Goal: Information Seeking & Learning: Learn about a topic

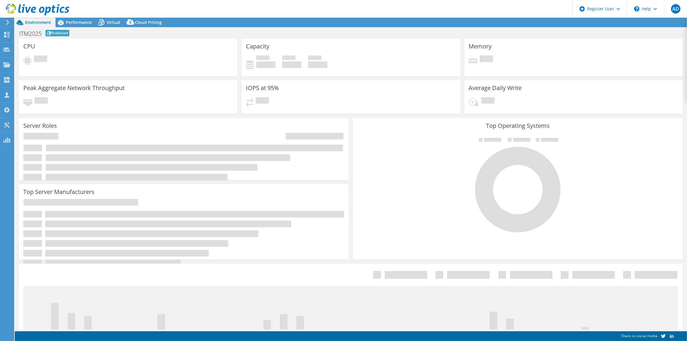
select select "[GEOGRAPHIC_DATA]"
select select "CAD"
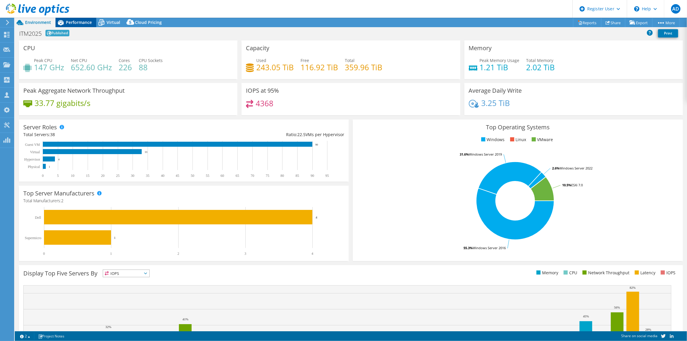
click at [89, 22] on span "Performance" at bounding box center [79, 22] width 26 height 6
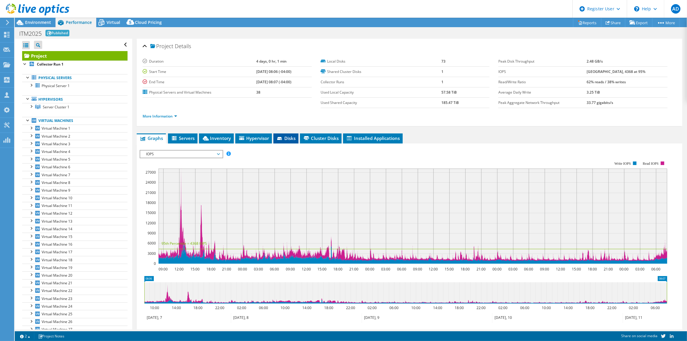
click at [282, 140] on icon at bounding box center [280, 139] width 6 height 4
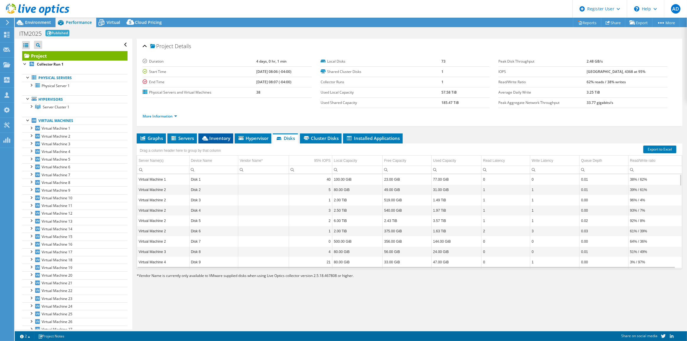
click at [225, 138] on span "Inventory" at bounding box center [215, 138] width 29 height 6
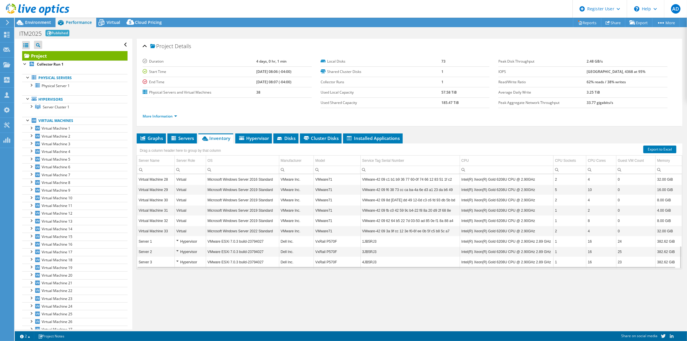
scroll to position [299, 0]
click at [195, 137] on li "Servers" at bounding box center [182, 138] width 30 height 10
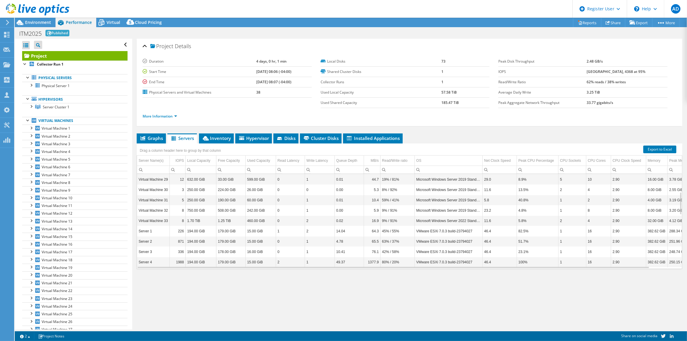
scroll to position [0, 0]
click at [153, 133] on li "Graphs" at bounding box center [151, 138] width 29 height 10
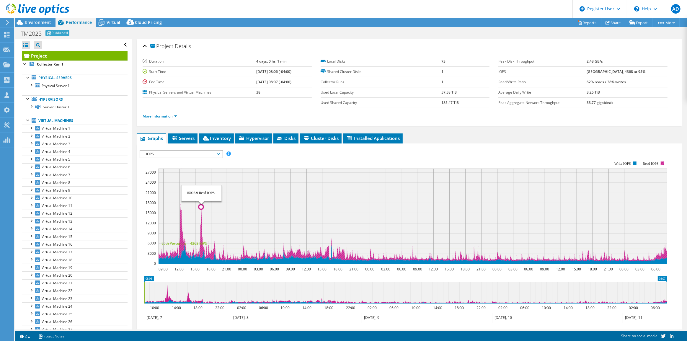
click at [201, 213] on icon at bounding box center [412, 214] width 509 height 93
click at [194, 135] on span "Servers" at bounding box center [183, 138] width 24 height 6
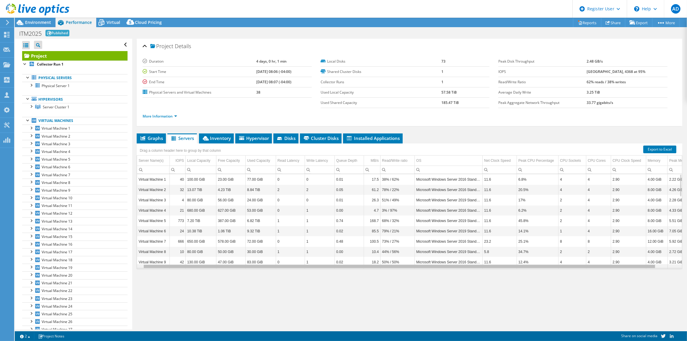
scroll to position [0, 30]
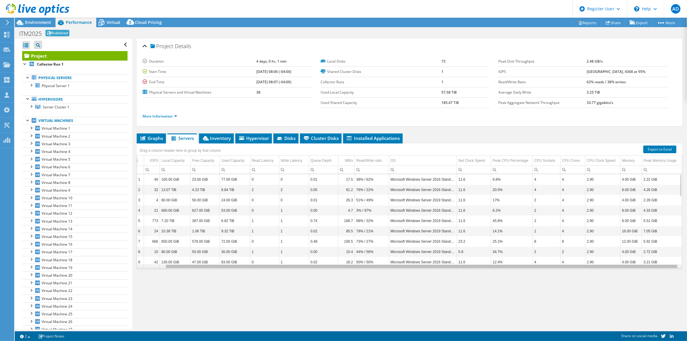
drag, startPoint x: 324, startPoint y: 266, endPoint x: 407, endPoint y: 270, distance: 82.4
click at [407, 270] on body "AD Dell User [PERSON_NAME][DATE] [PERSON_NAME][EMAIL_ADDRESS][PERSON_NAME][DOMA…" at bounding box center [343, 170] width 687 height 341
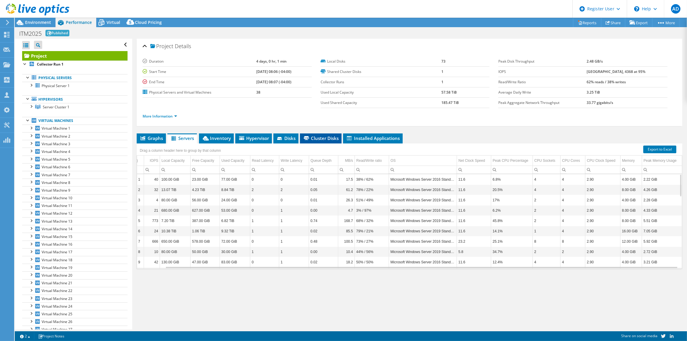
click at [318, 136] on span "Cluster Disks" at bounding box center [321, 138] width 36 height 6
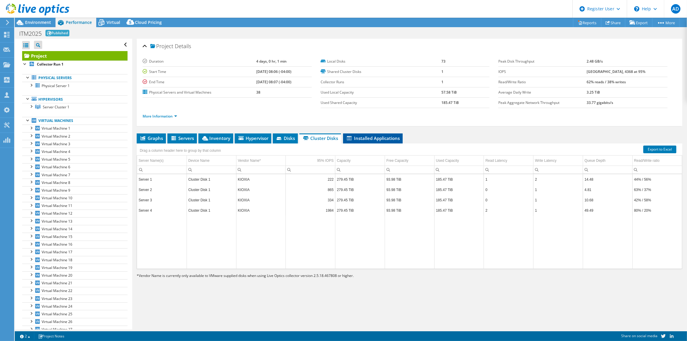
click at [367, 135] on span "Installed Applications" at bounding box center [373, 138] width 54 height 6
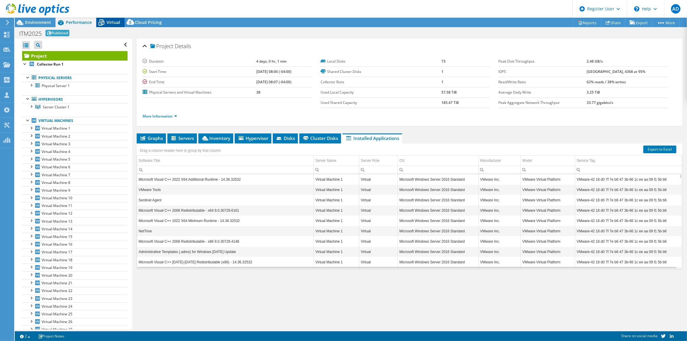
click at [114, 23] on span "Virtual" at bounding box center [114, 22] width 14 height 6
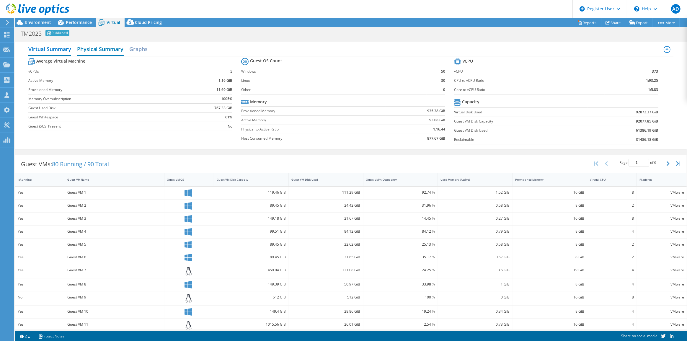
click at [90, 51] on h2 "Physical Summary" at bounding box center [100, 49] width 47 height 13
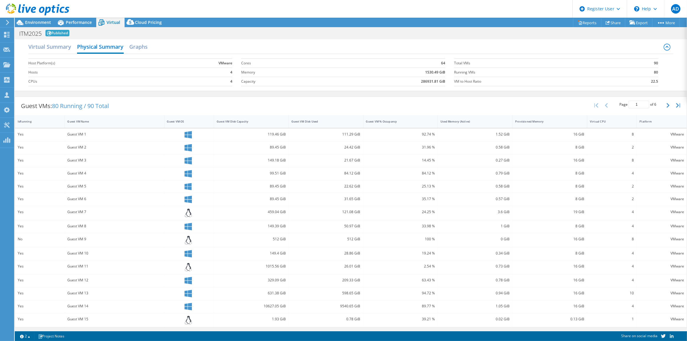
scroll to position [0, 0]
click at [140, 51] on h2 "Graphs" at bounding box center [139, 49] width 18 height 13
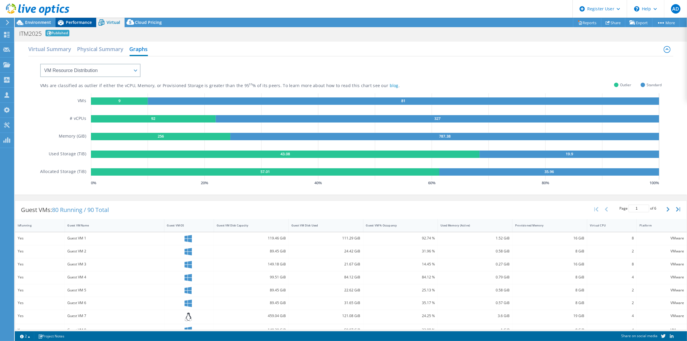
click at [71, 19] on span "Performance" at bounding box center [79, 22] width 26 height 6
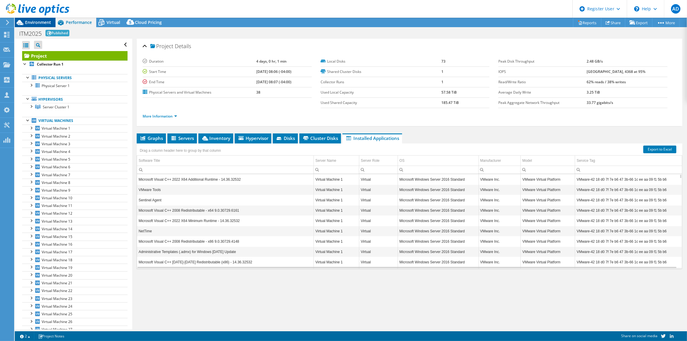
click at [30, 20] on span "Environment" at bounding box center [38, 22] width 26 height 6
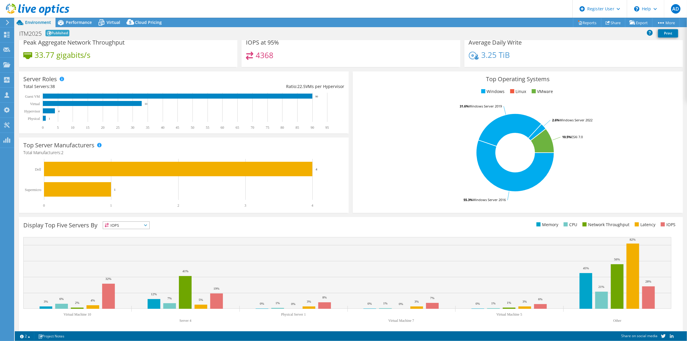
scroll to position [53, 0]
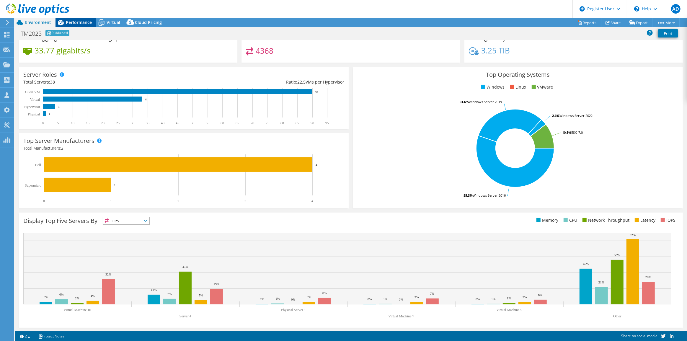
click at [77, 23] on span "Performance" at bounding box center [79, 22] width 26 height 6
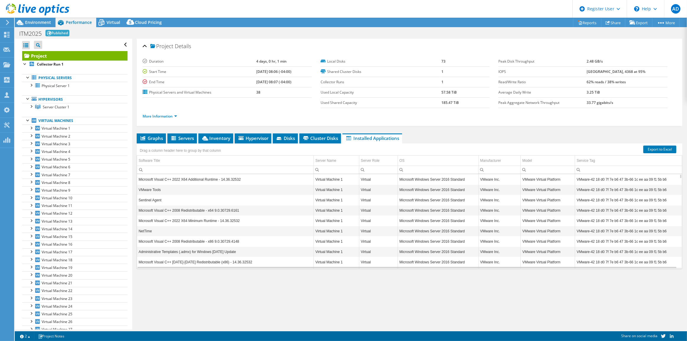
scroll to position [0, 0]
